Goal: Task Accomplishment & Management: Manage account settings

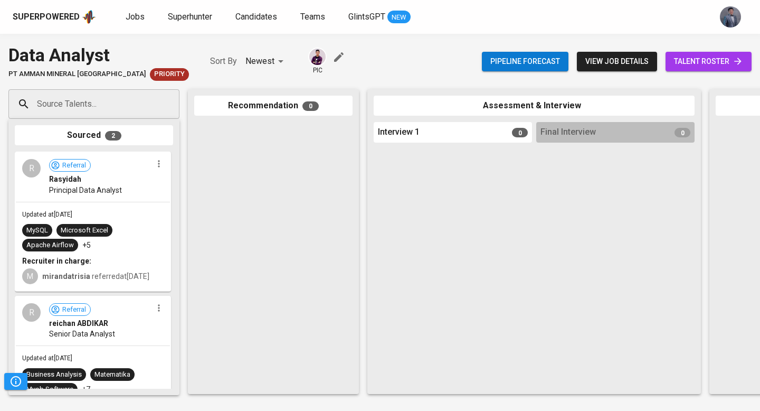
click at [693, 64] on span "talent roster" at bounding box center [708, 61] width 69 height 13
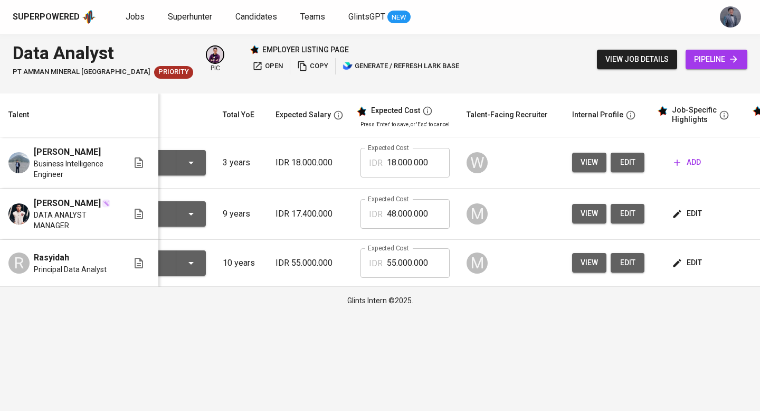
scroll to position [0, 65]
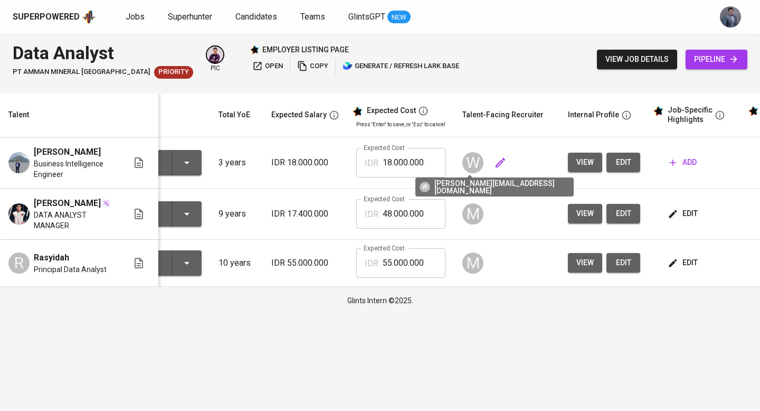
click at [471, 161] on div "W" at bounding box center [472, 162] width 21 height 21
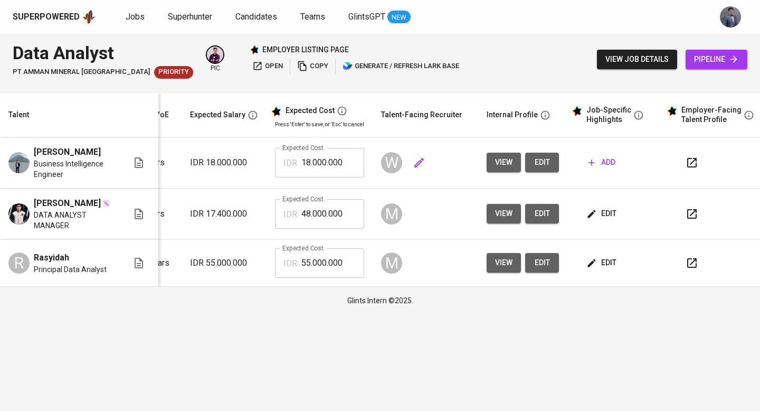
scroll to position [0, 151]
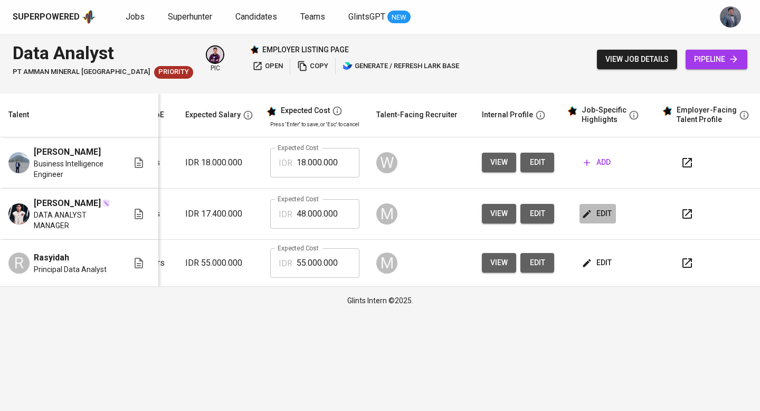
click at [586, 207] on span "edit" at bounding box center [598, 213] width 28 height 13
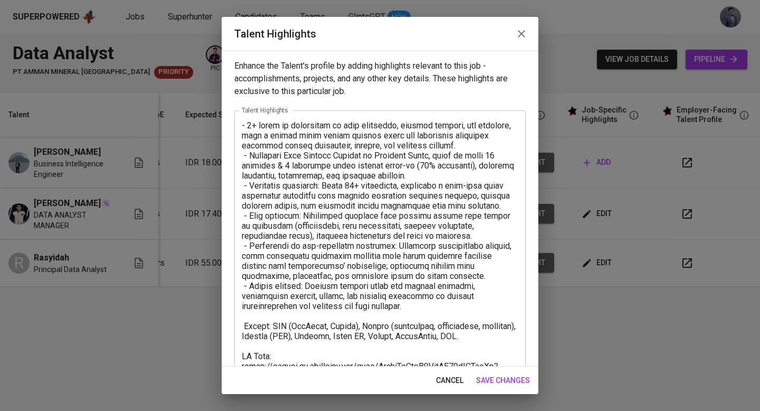
scroll to position [53, 0]
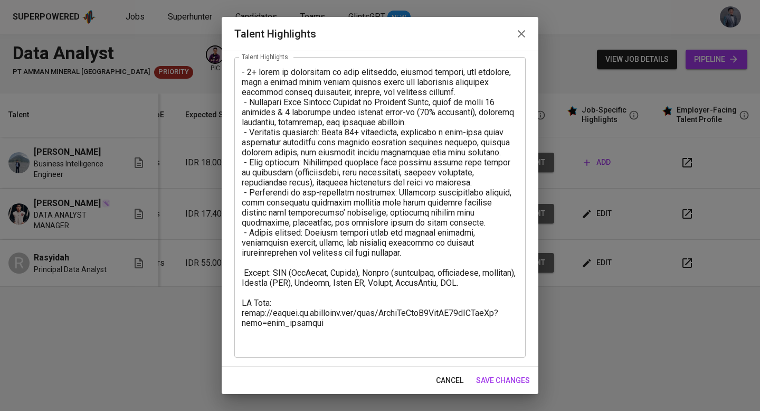
click at [345, 339] on textarea at bounding box center [380, 207] width 277 height 281
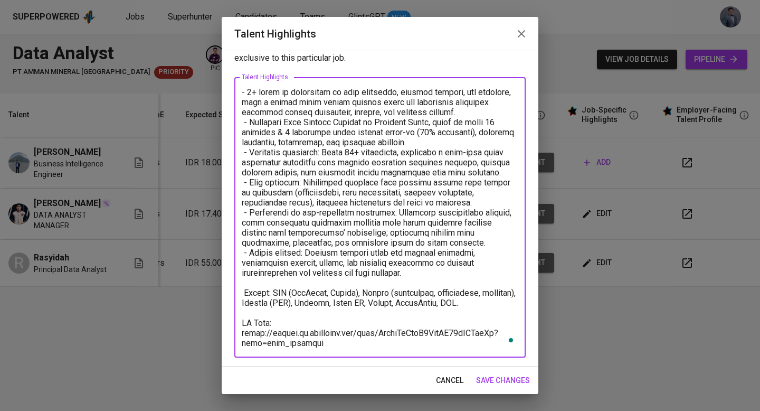
scroll to position [33, 0]
type textarea "- 9+ years of experience in data analytics, digital product, and strategy, with…"
click at [494, 378] on span "save changes" at bounding box center [503, 380] width 54 height 13
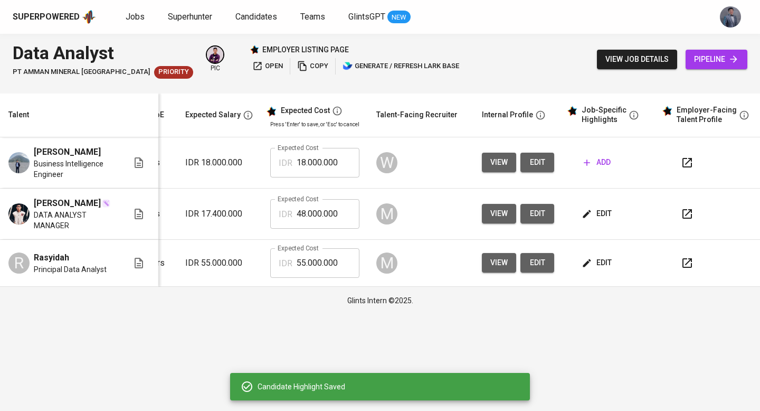
click at [592, 256] on span "edit" at bounding box center [598, 262] width 28 height 13
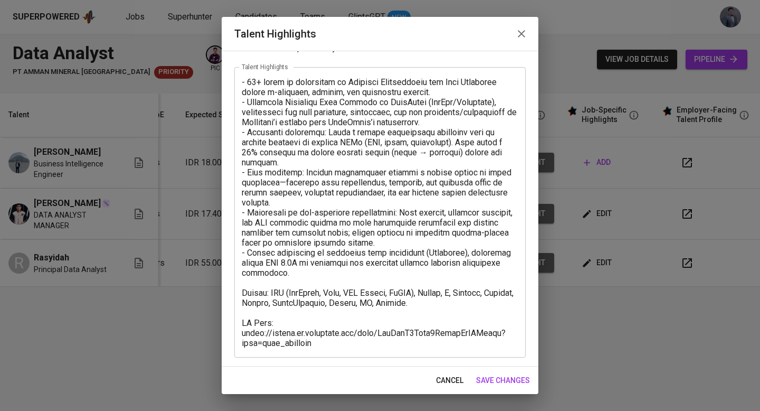
scroll to position [0, 0]
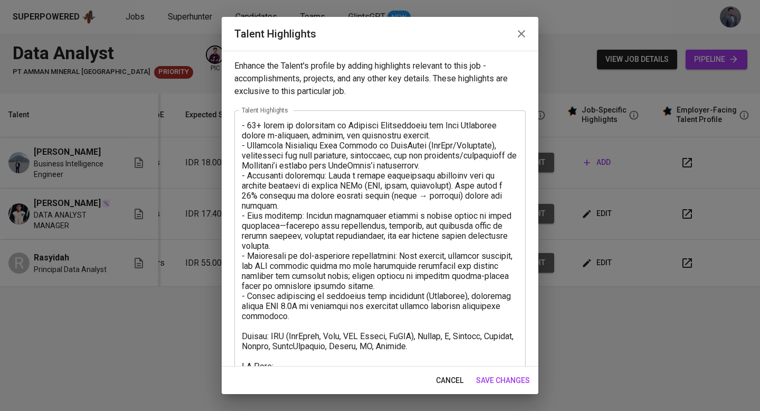
click at [520, 36] on icon "button" at bounding box center [521, 33] width 13 height 13
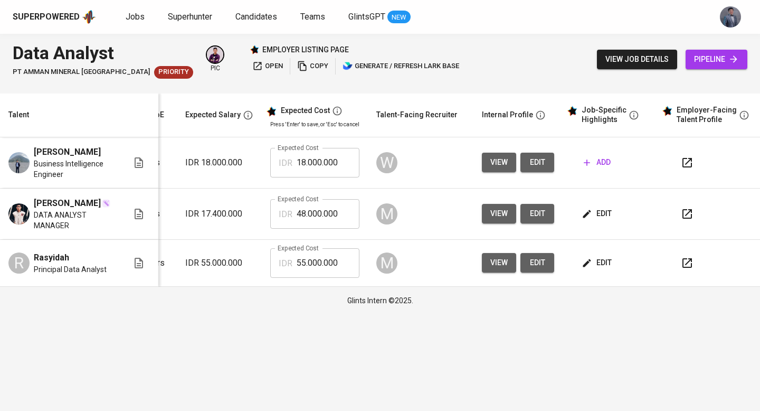
click at [683, 264] on icon "button" at bounding box center [687, 262] width 13 height 13
click at [676, 214] on button "button" at bounding box center [686, 213] width 25 height 25
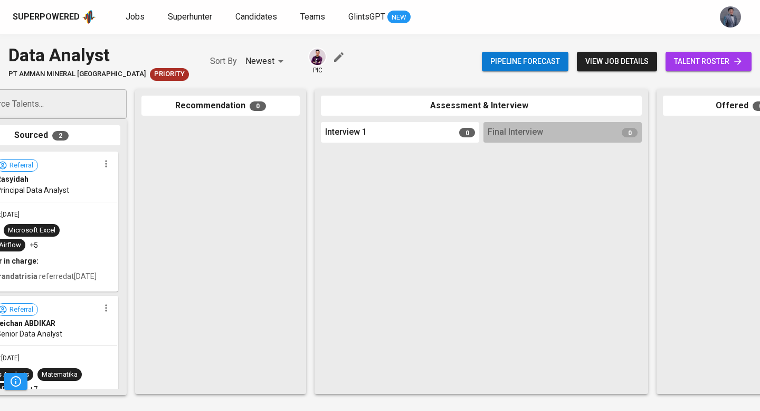
scroll to position [0, 56]
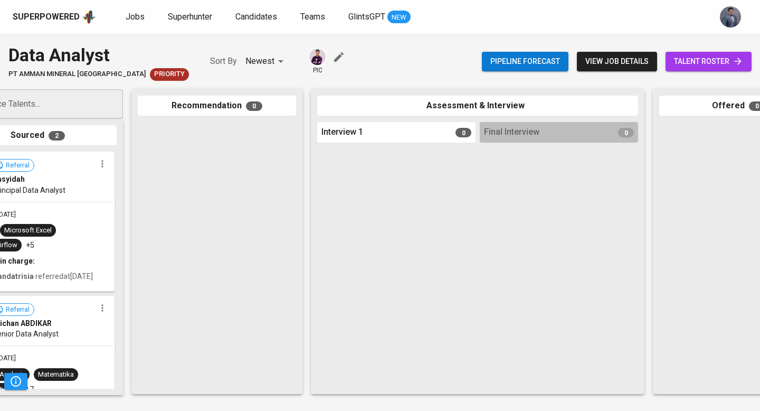
click at [690, 59] on span "talent roster" at bounding box center [708, 61] width 69 height 13
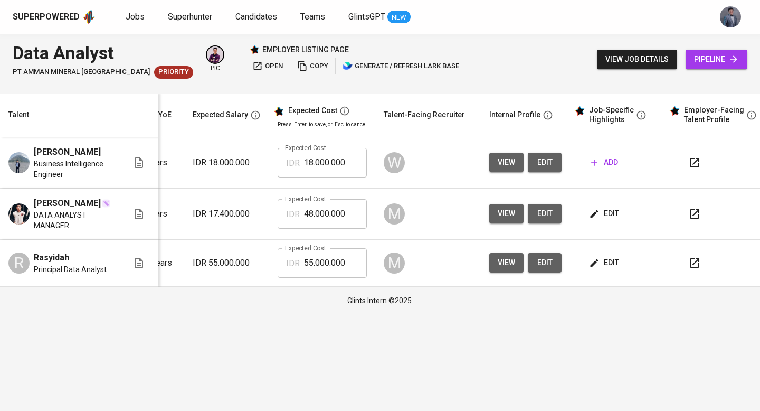
scroll to position [0, 151]
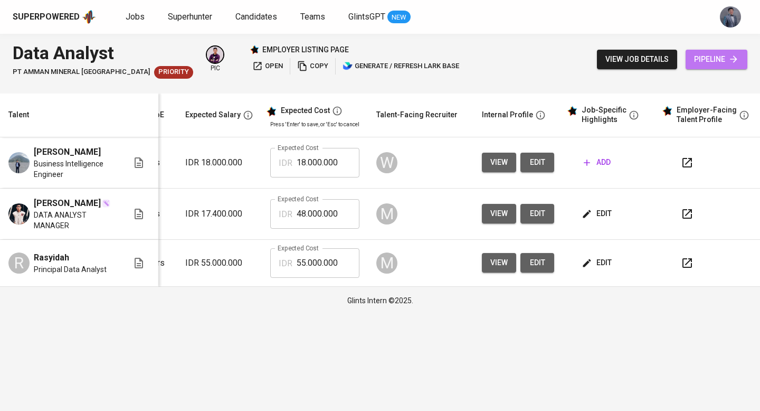
click at [710, 64] on span "pipeline" at bounding box center [716, 59] width 45 height 13
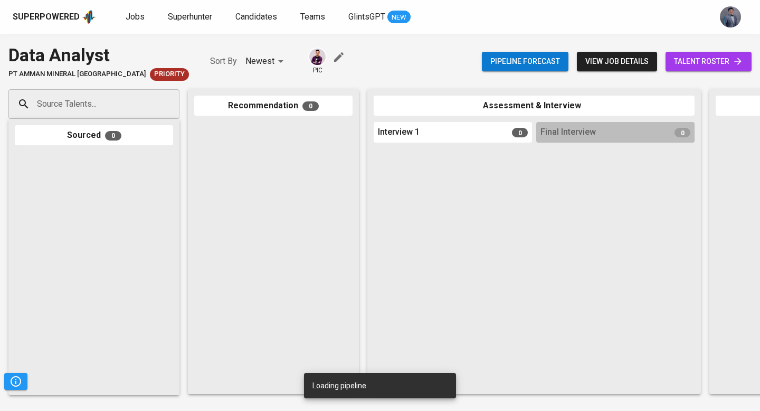
click at [689, 64] on span "talent roster" at bounding box center [708, 61] width 69 height 13
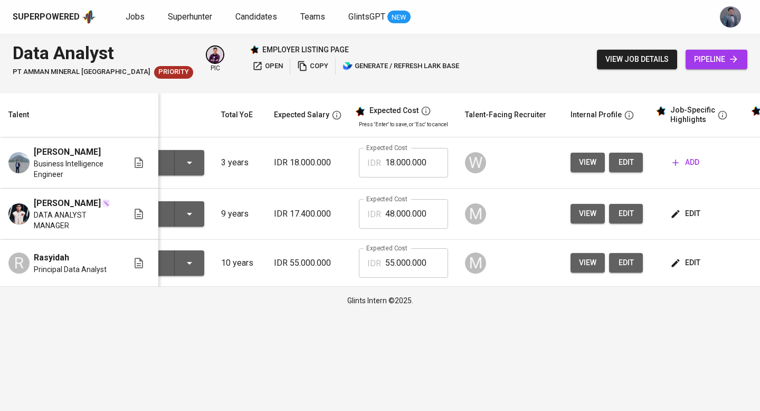
scroll to position [0, 144]
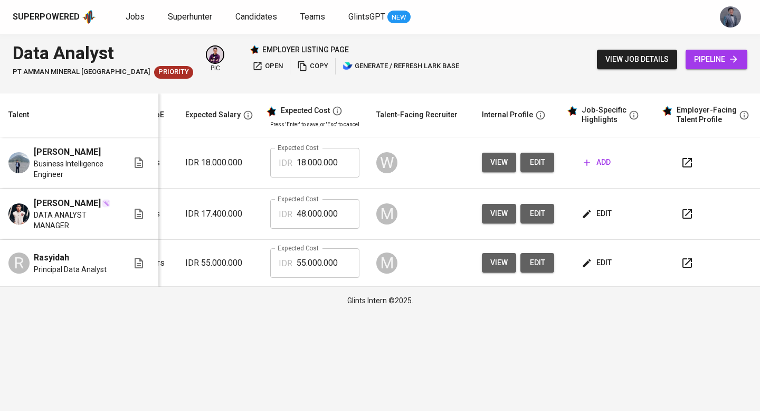
click at [681, 214] on icon "button" at bounding box center [687, 213] width 13 height 13
click at [256, 66] on span "open" at bounding box center [267, 66] width 31 height 12
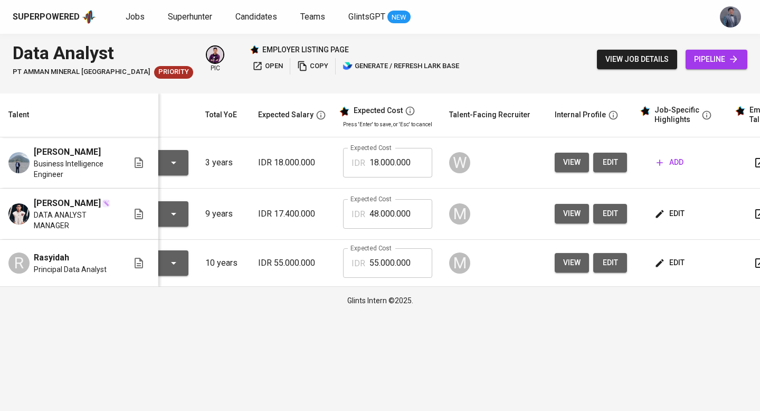
scroll to position [0, 0]
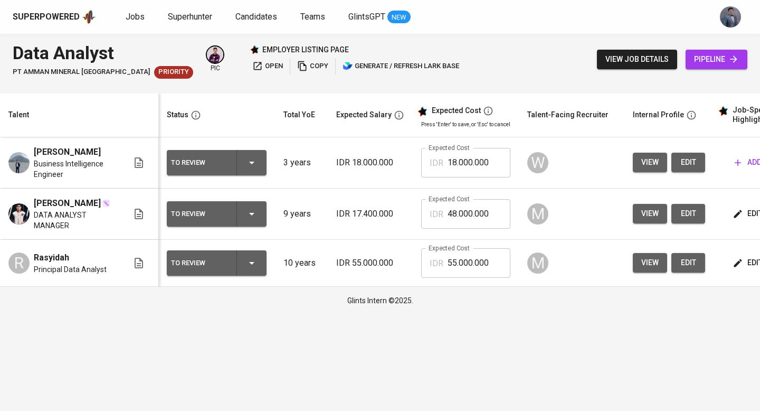
click at [252, 270] on div "To Review" at bounding box center [216, 262] width 91 height 25
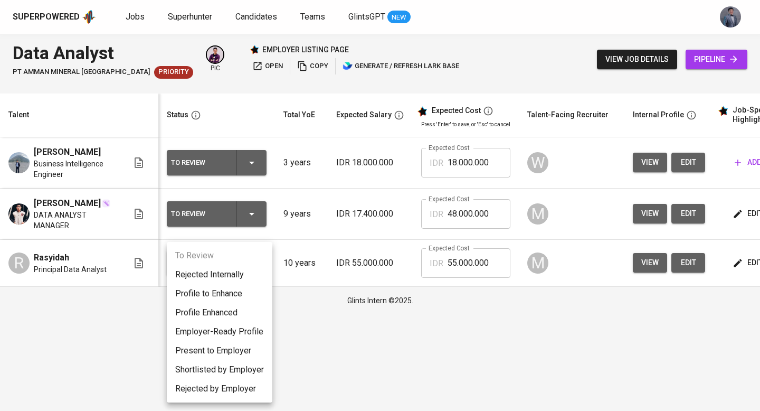
click at [250, 349] on li "Present to Employer" at bounding box center [220, 350] width 106 height 19
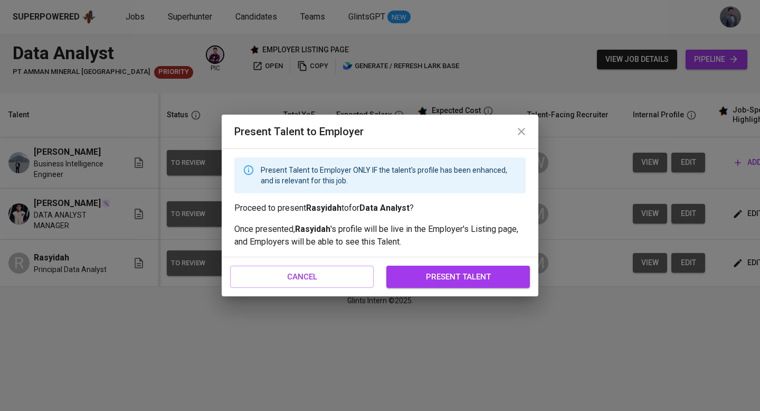
click at [425, 277] on span "present talent" at bounding box center [458, 277] width 120 height 14
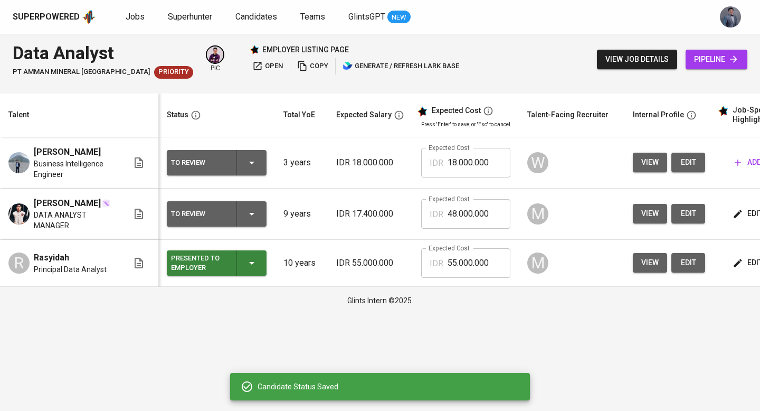
click at [252, 211] on icon "button" at bounding box center [251, 213] width 13 height 13
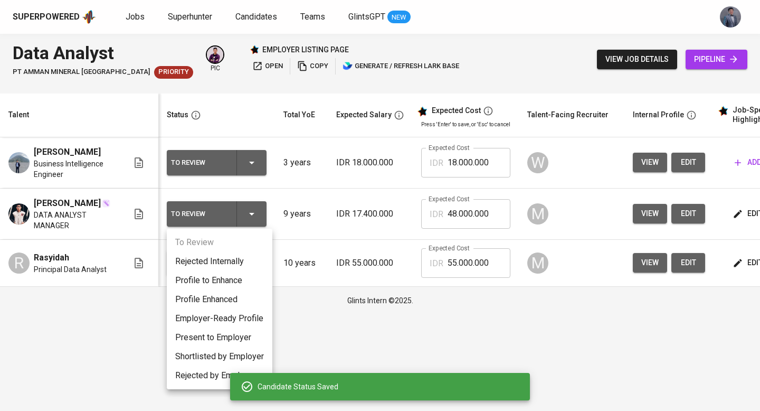
click at [220, 336] on li "Present to Employer" at bounding box center [220, 337] width 106 height 19
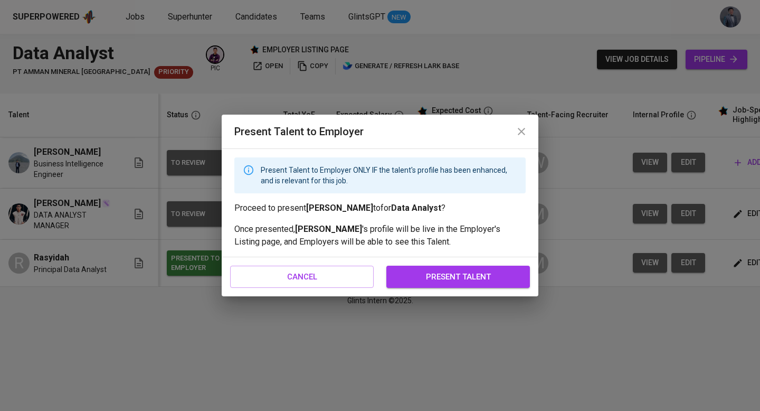
click at [413, 271] on span "present talent" at bounding box center [458, 277] width 120 height 14
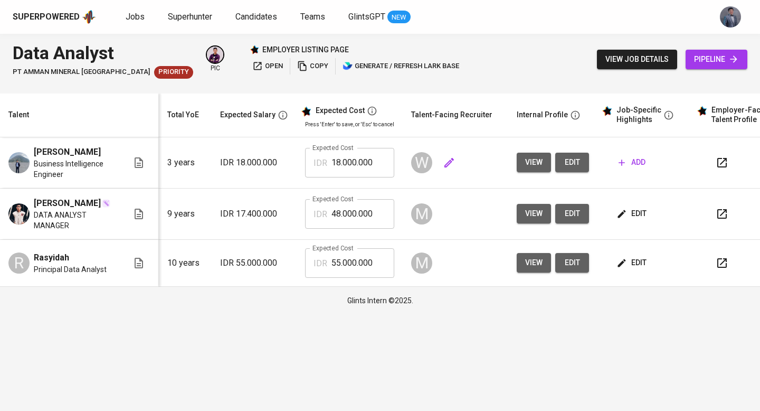
scroll to position [0, 110]
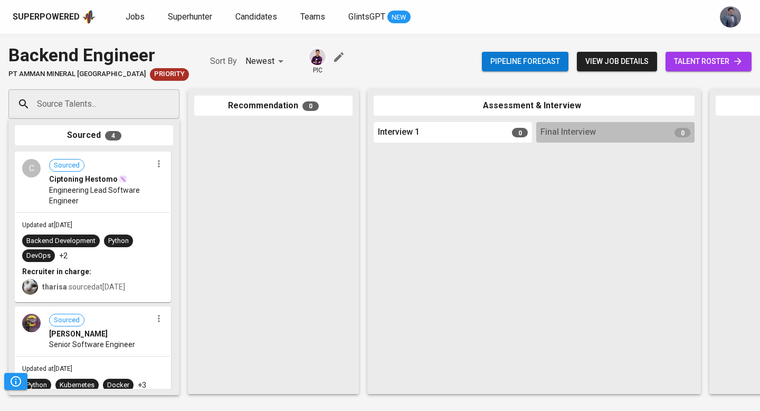
click at [690, 58] on span "talent roster" at bounding box center [708, 61] width 69 height 13
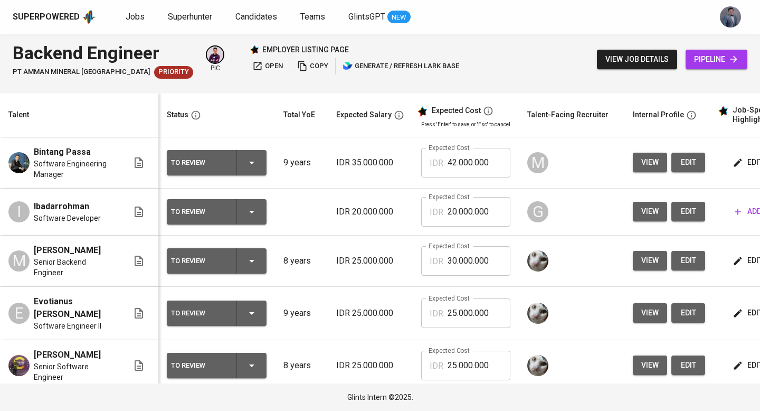
scroll to position [0, 144]
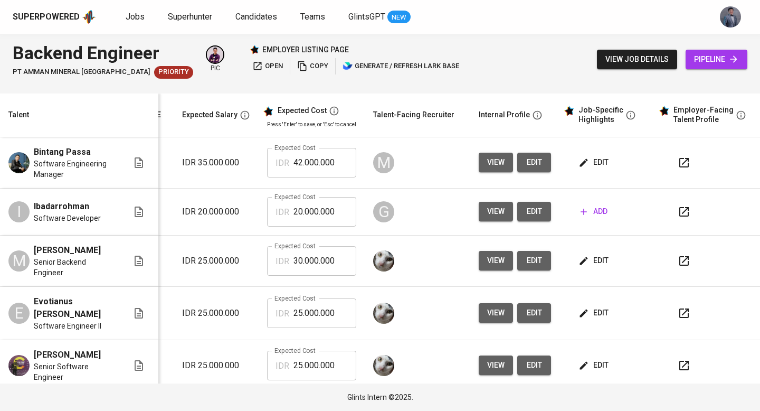
click at [678, 161] on icon "button" at bounding box center [684, 162] width 13 height 13
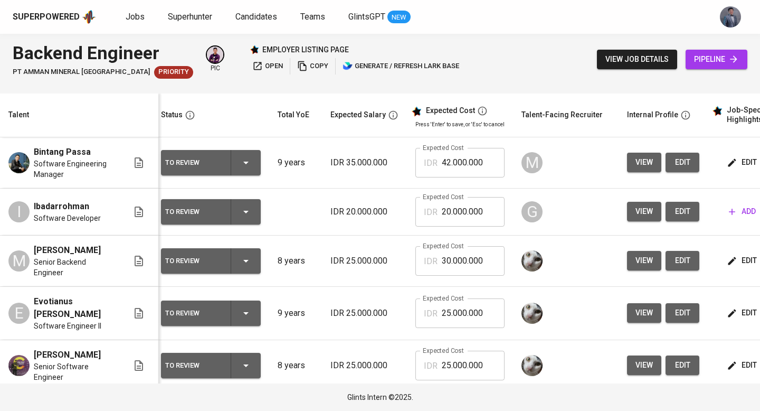
scroll to position [0, 0]
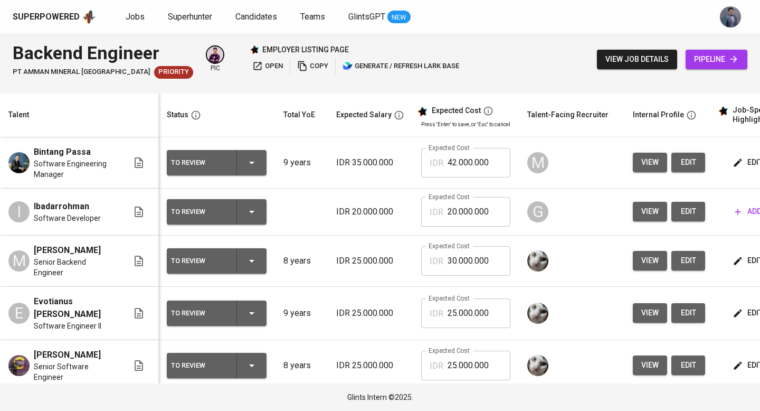
click at [253, 169] on icon "button" at bounding box center [251, 162] width 13 height 13
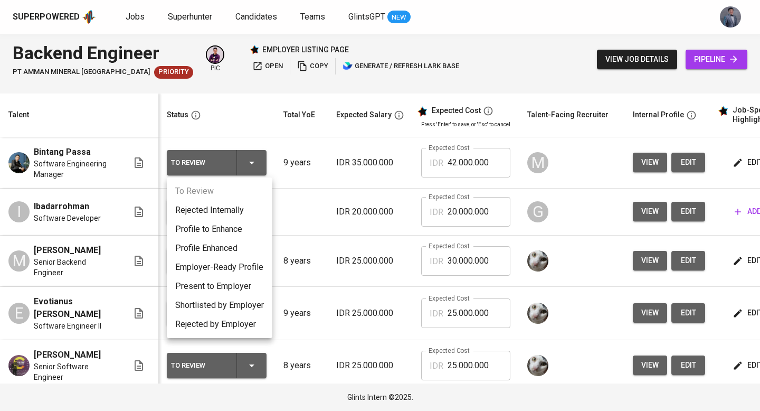
click at [244, 231] on li "Profile to Enhance" at bounding box center [220, 229] width 106 height 19
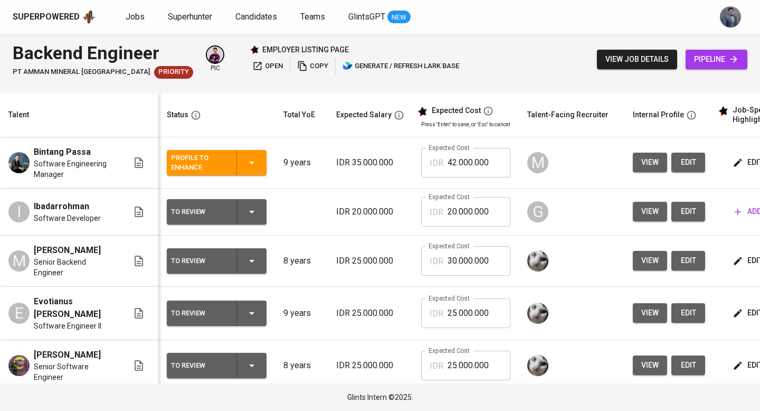
click at [258, 165] on icon "button" at bounding box center [251, 162] width 13 height 13
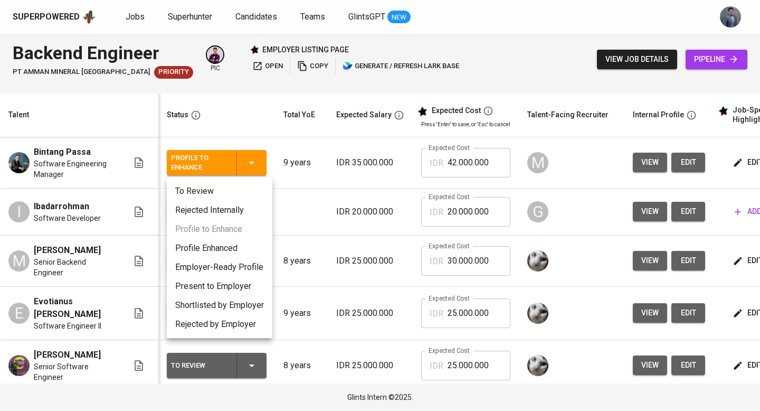
click at [308, 177] on div at bounding box center [380, 205] width 760 height 411
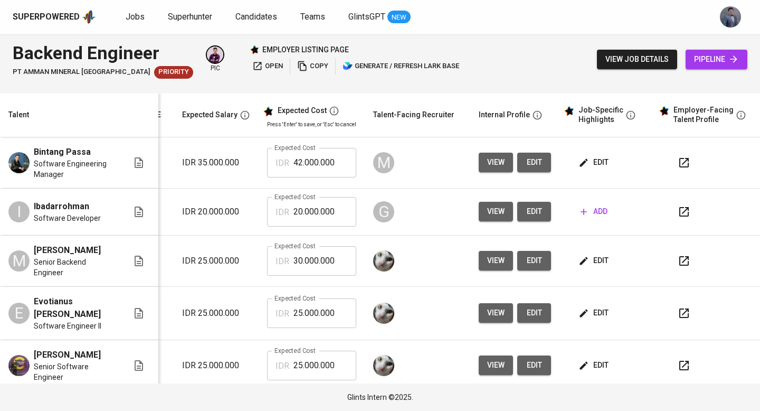
scroll to position [0, 151]
click at [589, 161] on span "edit" at bounding box center [595, 162] width 28 height 13
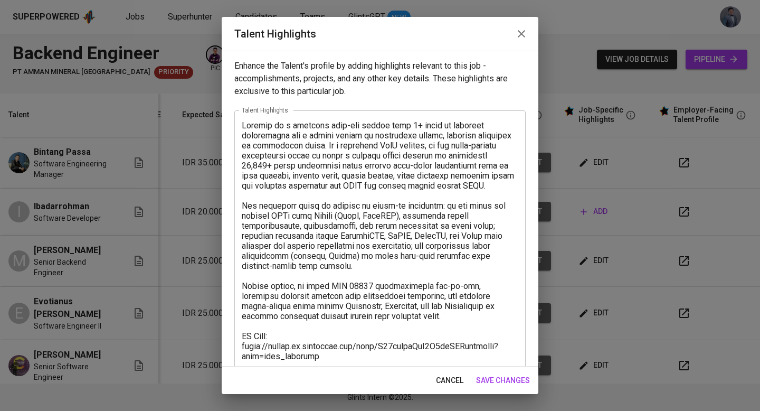
scroll to position [13, 0]
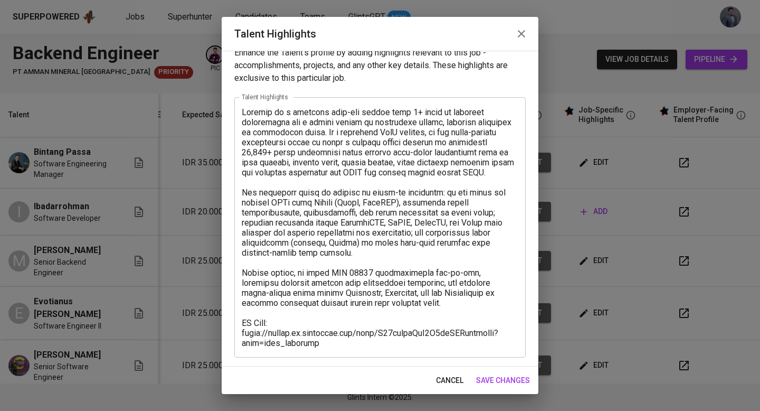
click at [519, 42] on button "button" at bounding box center [521, 33] width 25 height 25
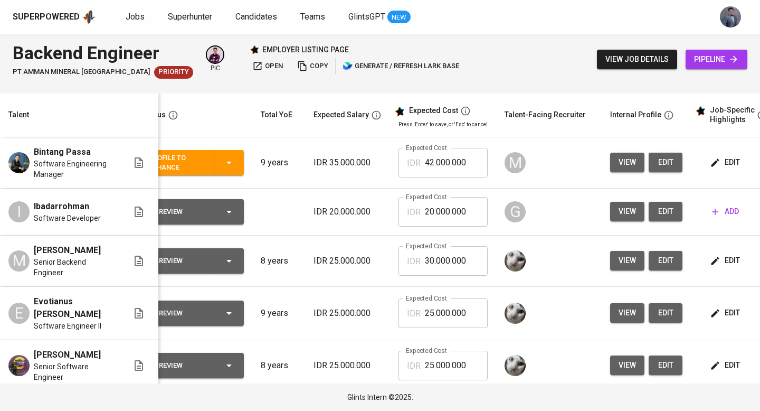
scroll to position [0, 0]
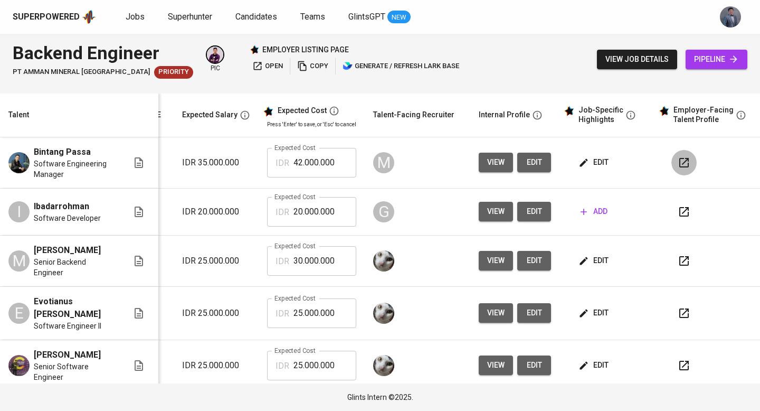
click at [681, 160] on icon "button" at bounding box center [684, 162] width 13 height 13
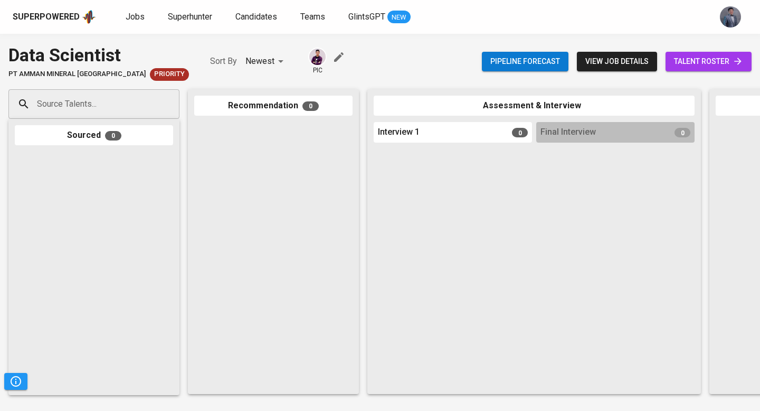
click at [716, 56] on span "talent roster" at bounding box center [708, 61] width 69 height 13
